Goal: Use online tool/utility: Use online tool/utility

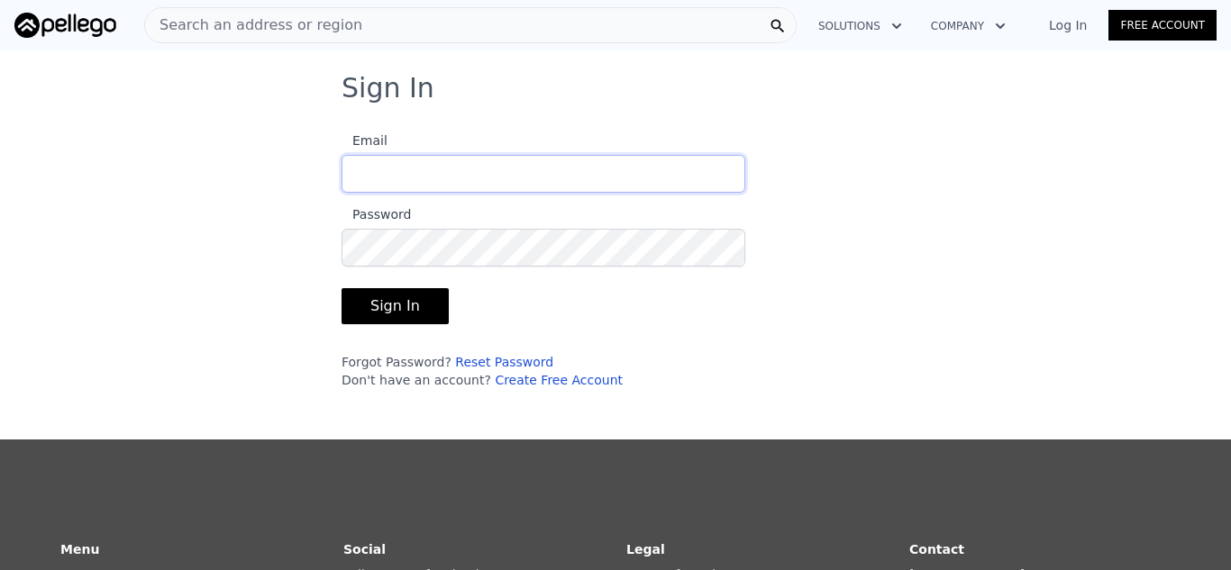
type input "[EMAIL_ADDRESS][DOMAIN_NAME]"
click at [400, 313] on button "Sign In" at bounding box center [395, 306] width 107 height 36
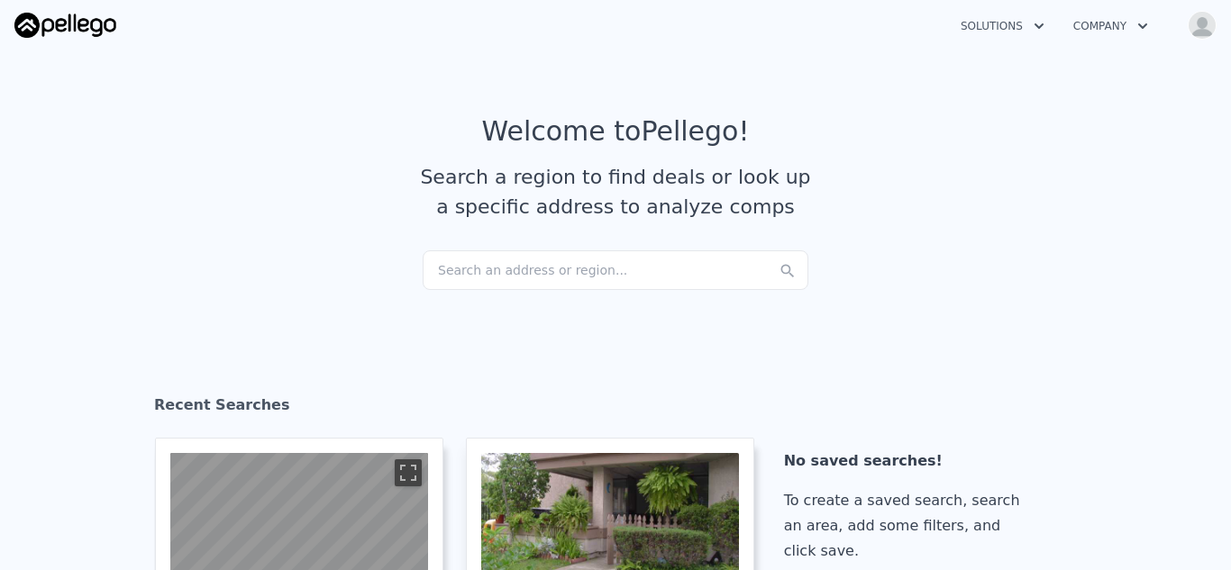
click at [474, 276] on div "Search an address or region..." at bounding box center [616, 271] width 386 height 40
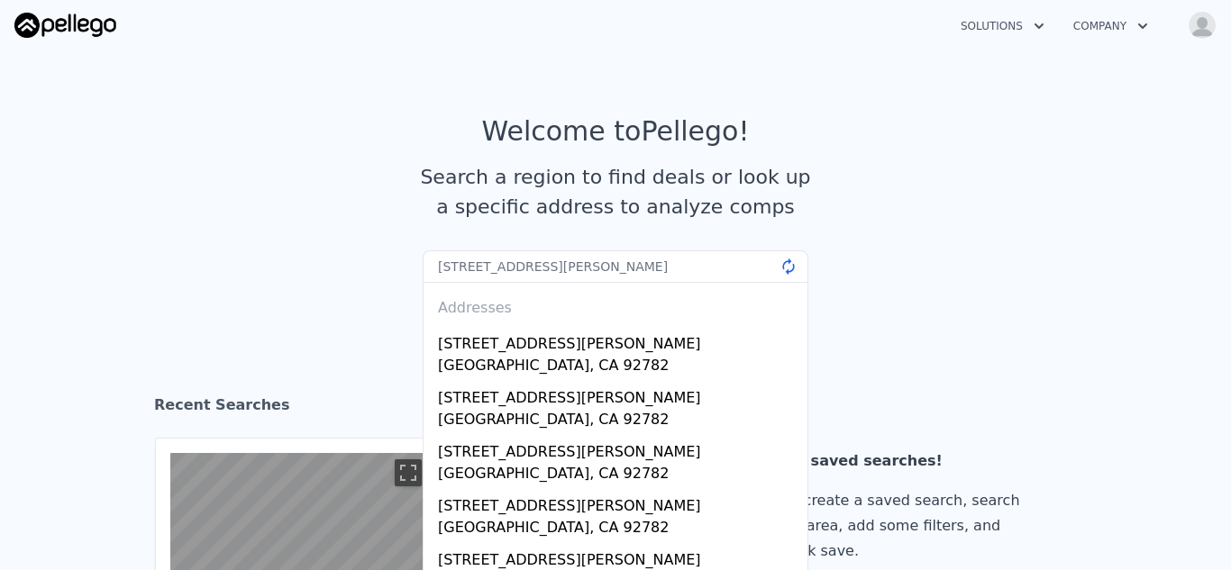
type input "[STREET_ADDRESS][PERSON_NAME]"
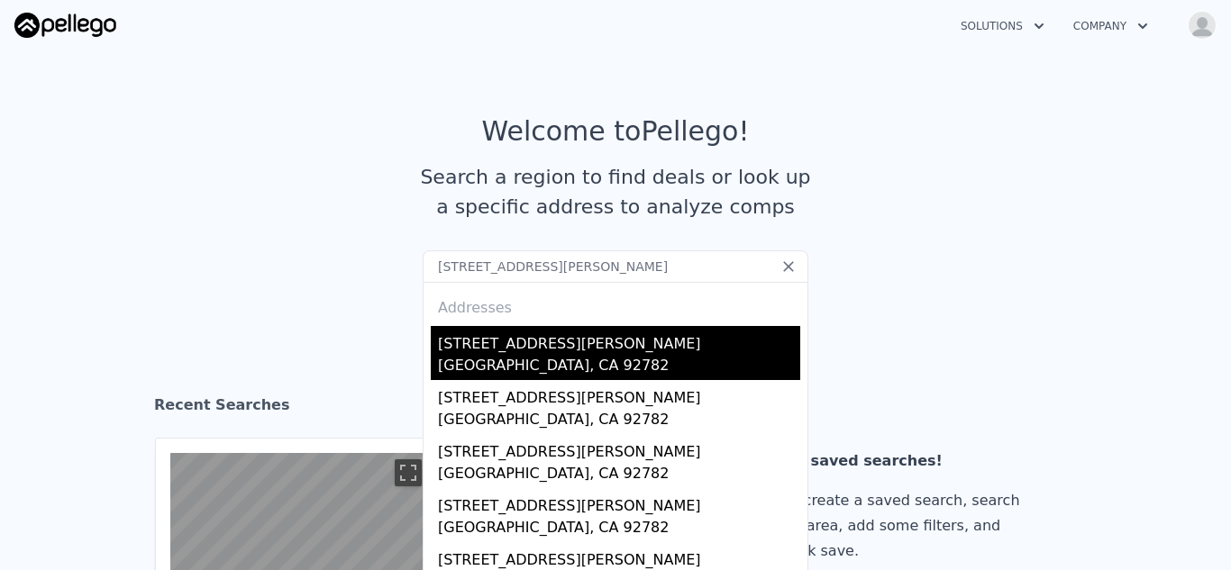
click at [537, 352] on div "[STREET_ADDRESS][PERSON_NAME]" at bounding box center [619, 340] width 362 height 29
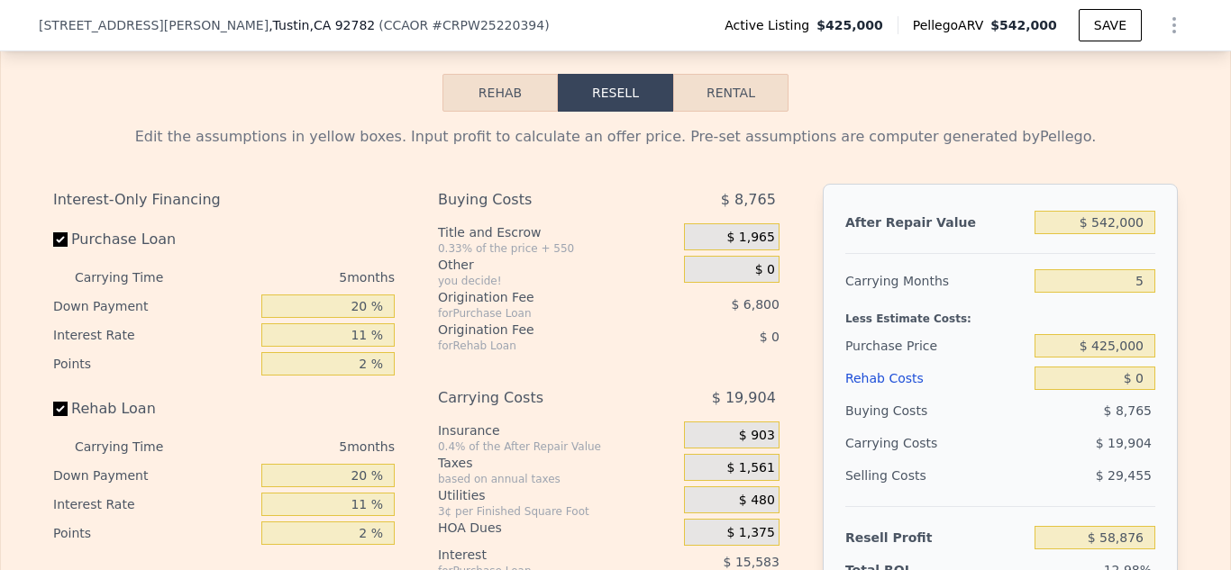
scroll to position [2723, 0]
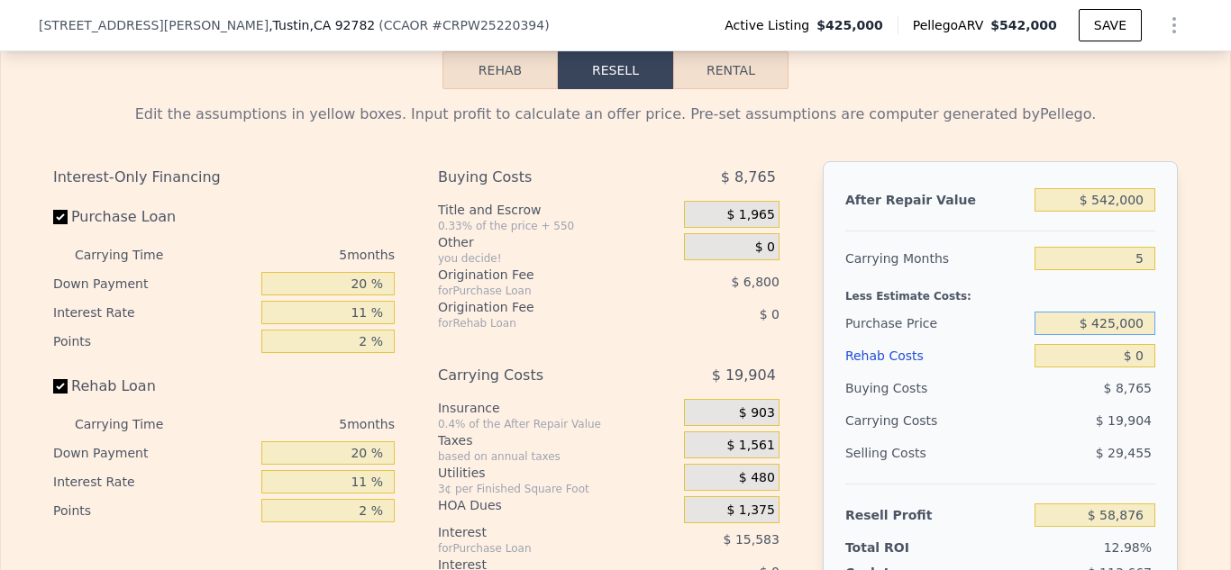
click at [1114, 323] on input "$ 425,000" at bounding box center [1094, 323] width 121 height 23
type input "$ 435,000"
click at [1192, 336] on div "Edit the assumptions in yellow boxes. Input profit to calculate an offer price.…" at bounding box center [615, 437] width 1229 height 697
type input "$ 48,317"
click at [61, 389] on input "Rehab Loan" at bounding box center [60, 386] width 14 height 14
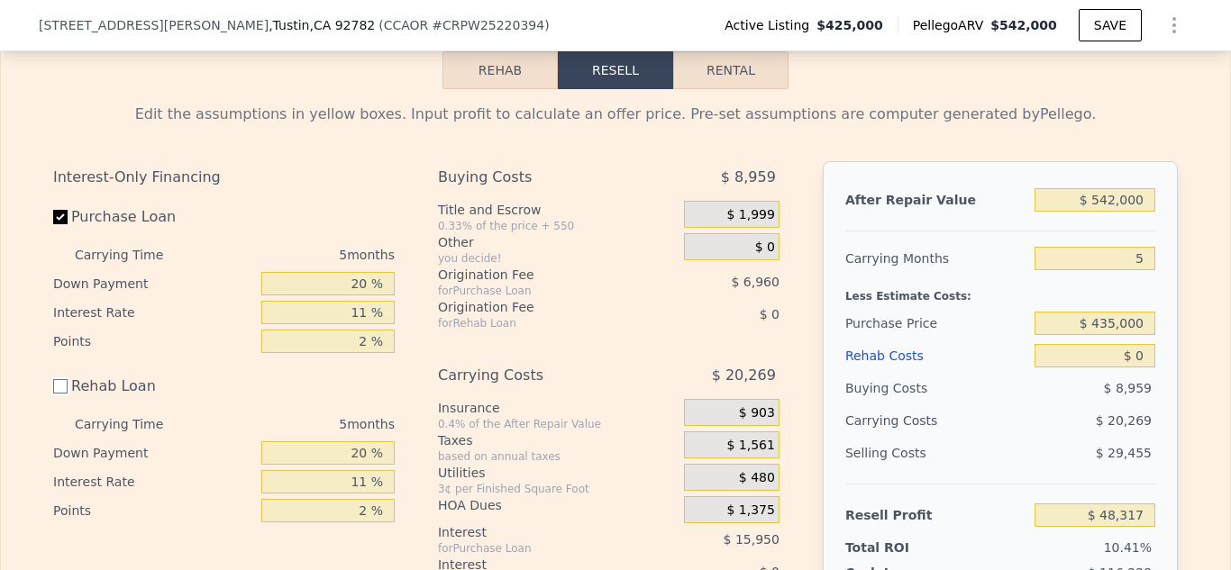
checkbox input "false"
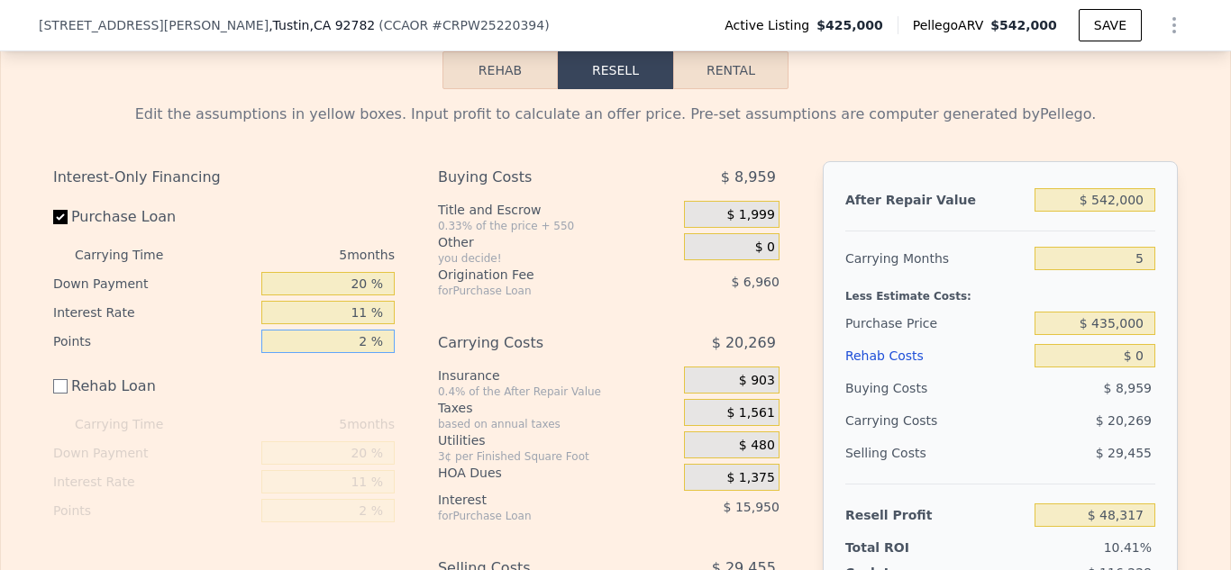
click at [370, 342] on input "2 %" at bounding box center [327, 341] width 133 height 23
type input "0 %"
type input "$ 55,277"
type input "0 %"
click at [372, 314] on input "11 %" at bounding box center [327, 312] width 133 height 23
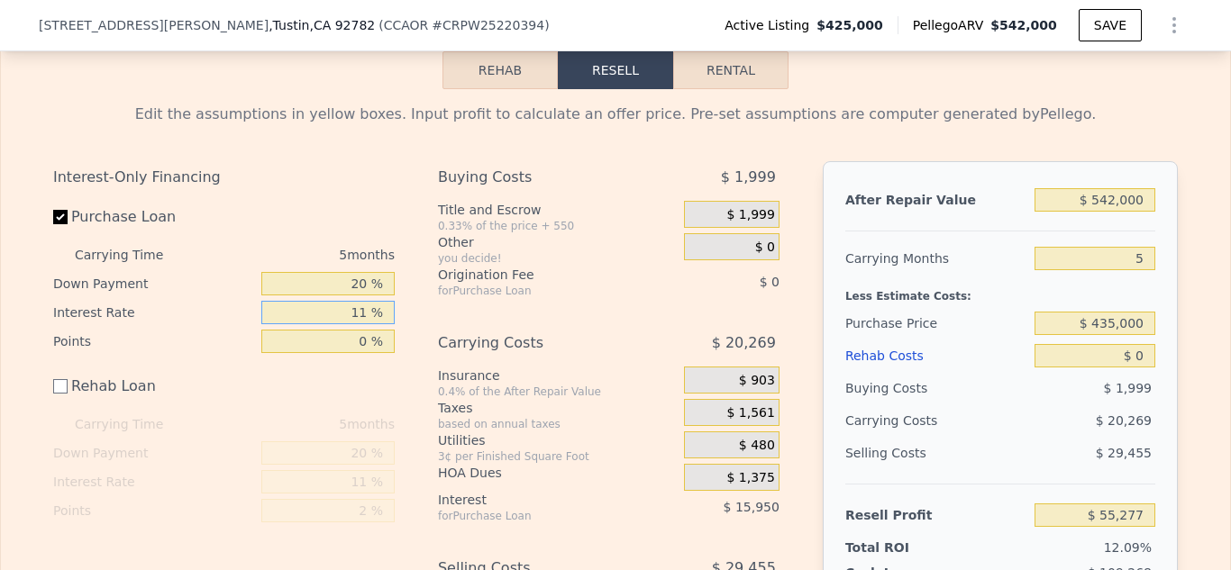
type input "1 %"
type input "$ 69,777"
type input "6.5 %"
type input "$ 61,802"
type input "6.5 %"
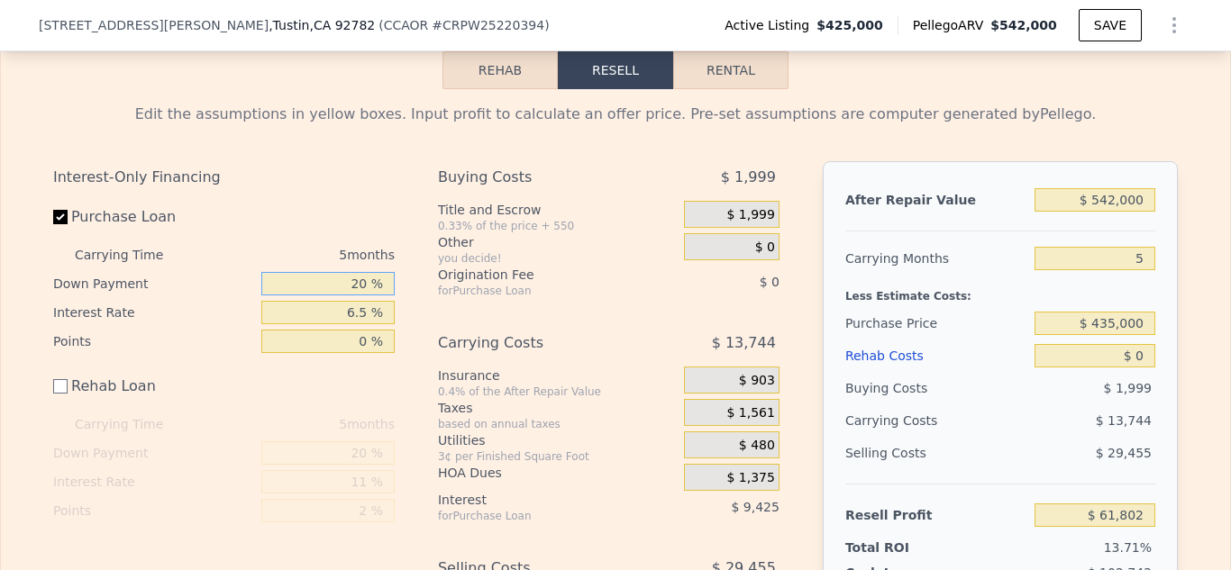
click at [369, 287] on input "20 %" at bounding box center [327, 283] width 133 height 23
type input "25 %"
type input "$ 62,392"
type input "25 %"
click at [1059, 115] on div "Edit the assumptions in yellow boxes. Input profit to calculate an offer price.…" at bounding box center [615, 115] width 1125 height 22
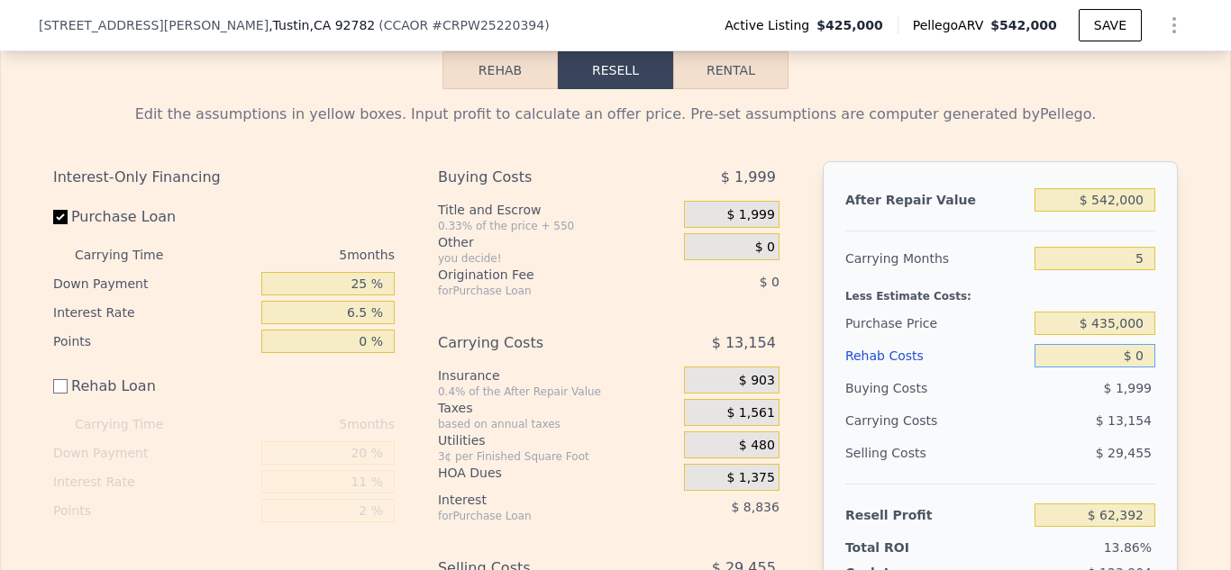
click at [1145, 358] on input "$ 0" at bounding box center [1094, 355] width 121 height 23
type input "$ 25,000"
type input "$ 37,392"
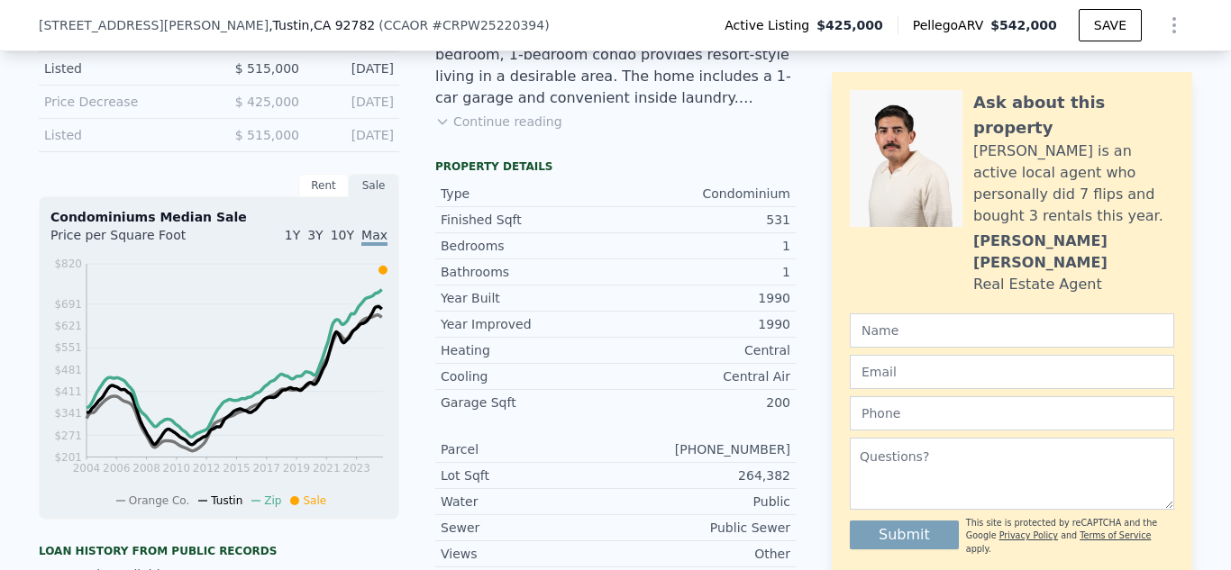
scroll to position [508, 0]
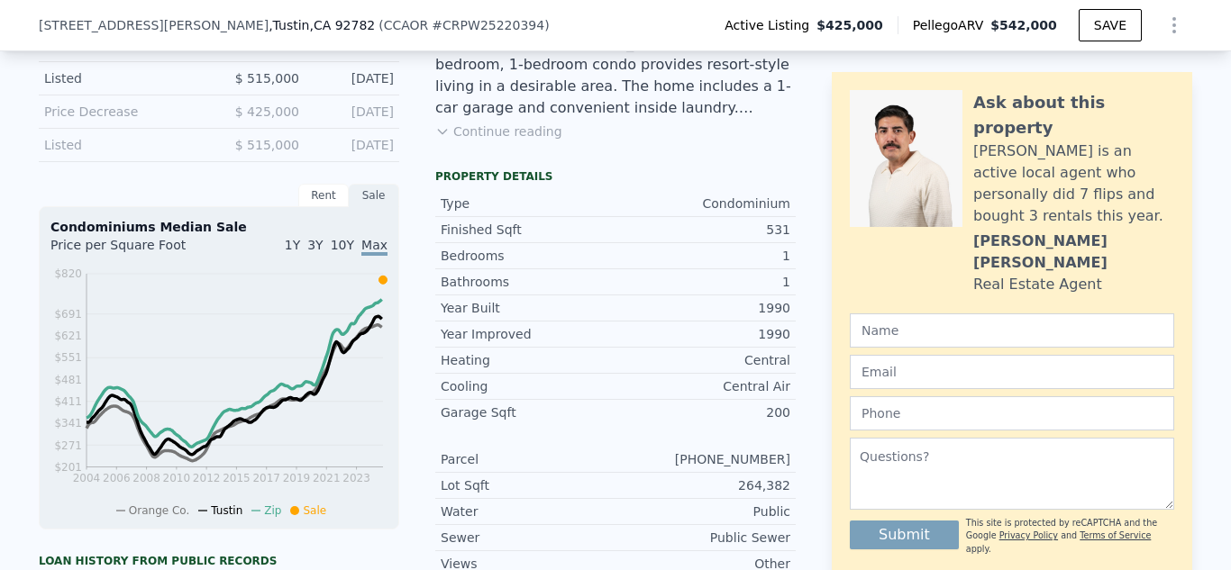
type input "$ 25,000"
click at [1214, 86] on div "LISTING & SALE HISTORY Price Decrease $ 425,000 [DATE] Listed $ 515,000 [DATE] …" at bounding box center [615, 446] width 1231 height 915
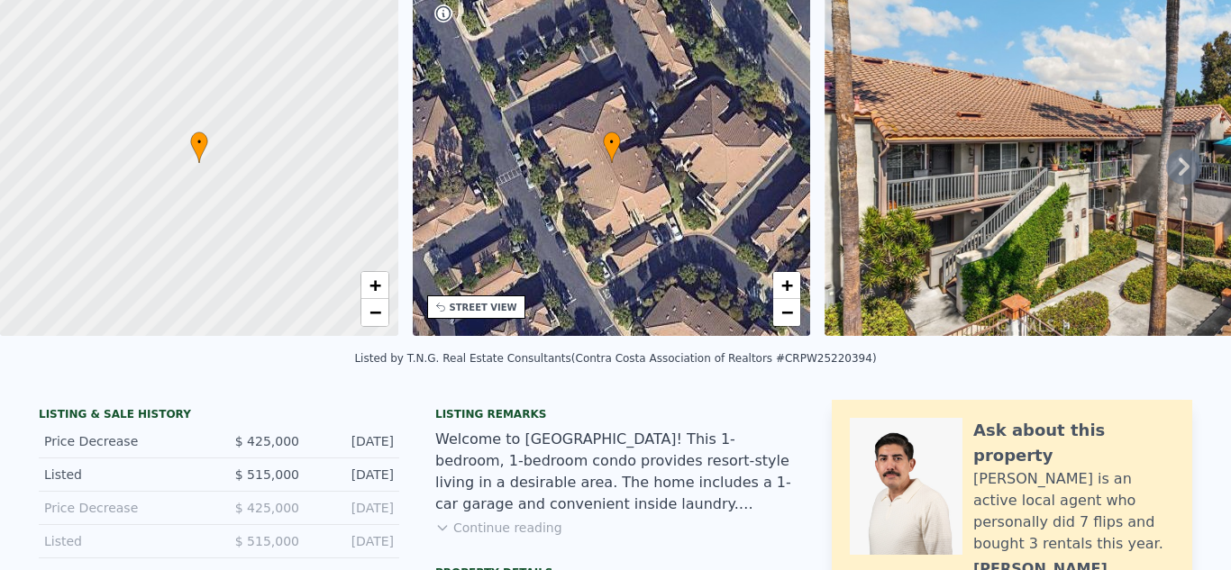
scroll to position [6, 0]
